Goal: Transaction & Acquisition: Purchase product/service

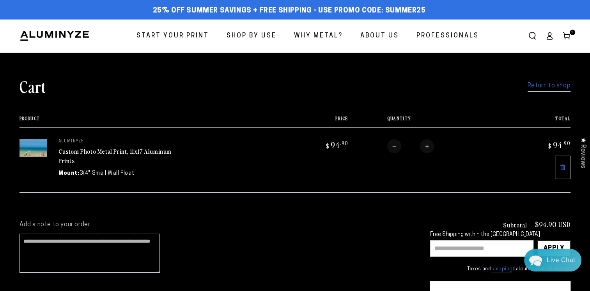
click at [170, 41] on span "Start Your Print" at bounding box center [172, 35] width 72 height 11
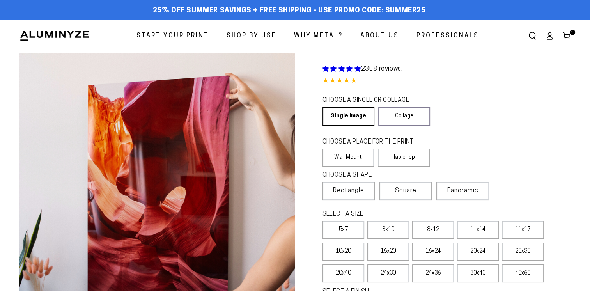
select select "**********"
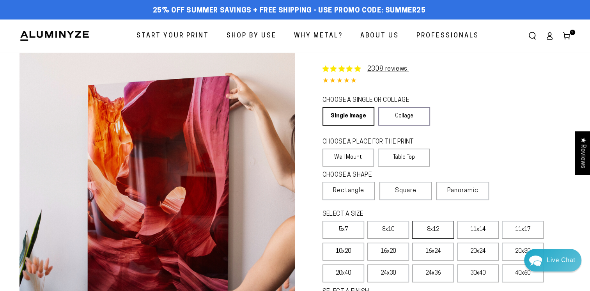
click at [439, 230] on label "8x12" at bounding box center [433, 230] width 42 height 18
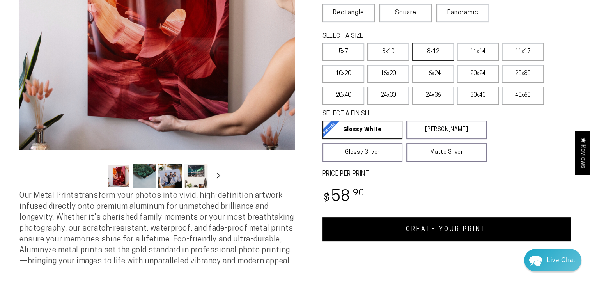
scroll to position [180, 0]
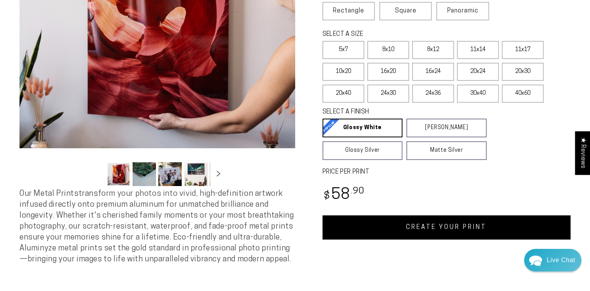
click at [419, 231] on link "CREATE YOUR PRINT" at bounding box center [446, 227] width 248 height 24
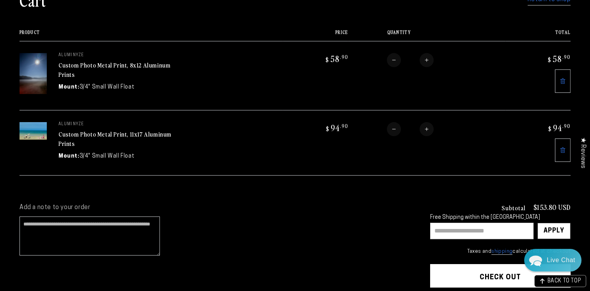
scroll to position [87, 0]
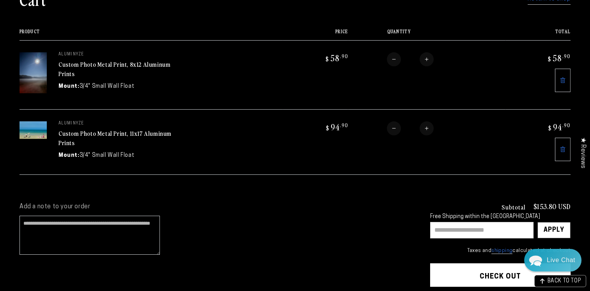
click at [490, 222] on input "text" at bounding box center [481, 230] width 103 height 16
click at [493, 231] on input "text" at bounding box center [481, 230] width 103 height 16
click at [515, 228] on input "text" at bounding box center [481, 230] width 103 height 16
click at [392, 230] on cart-note "Add a note to your order" at bounding box center [216, 231] width 395 height 56
click at [497, 275] on button "Check out" at bounding box center [500, 274] width 140 height 23
